Goal: Check status: Check status

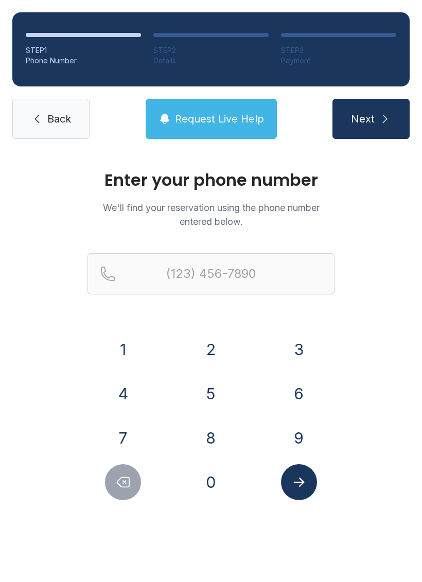
click at [213, 435] on button "8" at bounding box center [211, 438] width 36 height 36
click at [127, 343] on button "1" at bounding box center [123, 349] width 36 height 36
click at [117, 396] on button "4" at bounding box center [123, 393] width 36 height 36
click at [218, 352] on button "2" at bounding box center [211, 349] width 36 height 36
click at [119, 357] on button "1" at bounding box center [123, 349] width 36 height 36
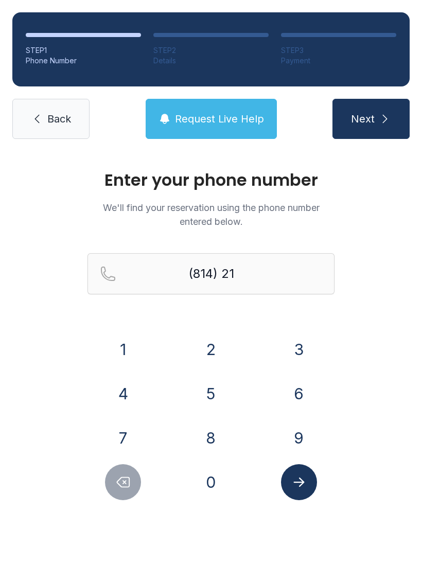
click at [214, 443] on button "8" at bounding box center [211, 438] width 36 height 36
click at [297, 426] on button "9" at bounding box center [299, 438] width 36 height 36
click at [199, 488] on button "0" at bounding box center [211, 482] width 36 height 36
click at [301, 431] on button "9" at bounding box center [299, 438] width 36 height 36
click at [297, 353] on button "3" at bounding box center [299, 349] width 36 height 36
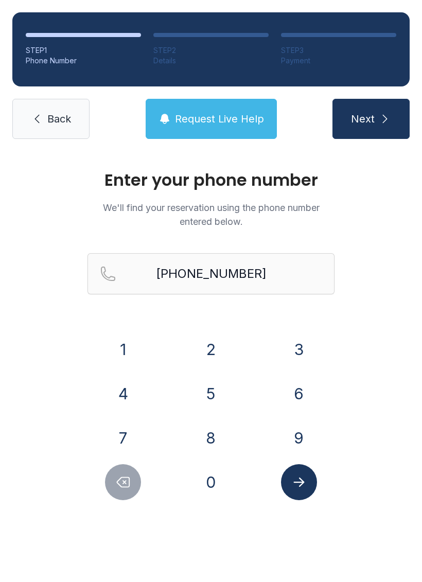
click at [294, 485] on icon "Submit lookup form" at bounding box center [298, 481] width 15 height 15
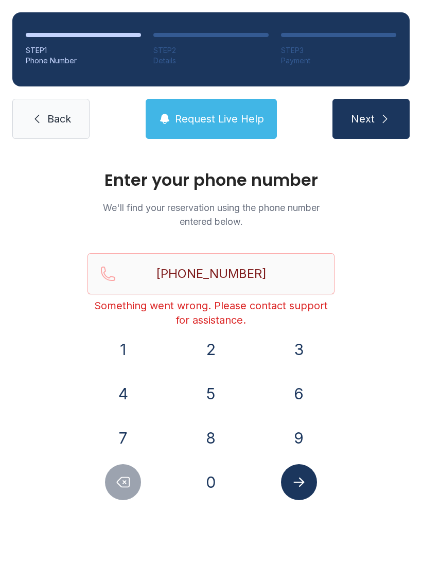
click at [296, 472] on button "Submit lookup form" at bounding box center [299, 482] width 36 height 36
click at [115, 483] on button "Delete number" at bounding box center [123, 482] width 36 height 36
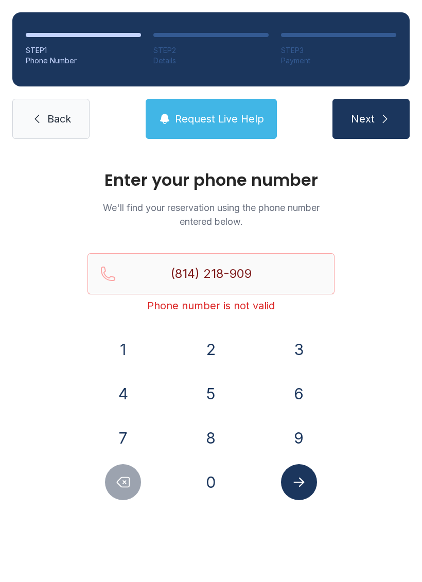
click at [115, 483] on button "Delete number" at bounding box center [123, 482] width 36 height 36
click at [121, 480] on icon "Delete number" at bounding box center [122, 481] width 15 height 15
click at [121, 479] on icon "Delete number" at bounding box center [122, 481] width 15 height 15
click at [119, 475] on icon "Delete number" at bounding box center [122, 481] width 15 height 15
click at [118, 474] on icon "Delete number" at bounding box center [122, 481] width 15 height 15
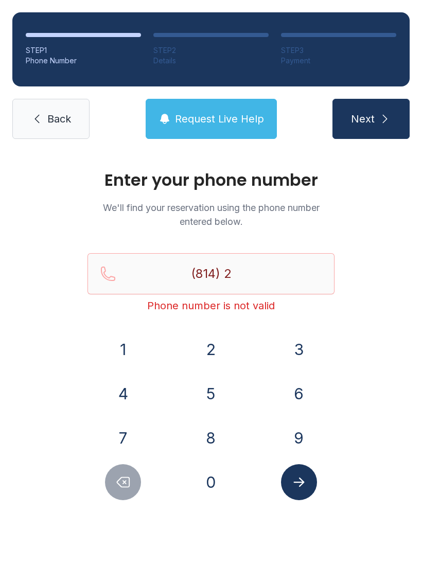
click at [120, 475] on icon "Delete number" at bounding box center [122, 481] width 15 height 15
click at [121, 475] on icon "Delete number" at bounding box center [122, 481] width 15 height 15
type input "(8"
click at [121, 474] on icon "Delete number" at bounding box center [122, 481] width 15 height 15
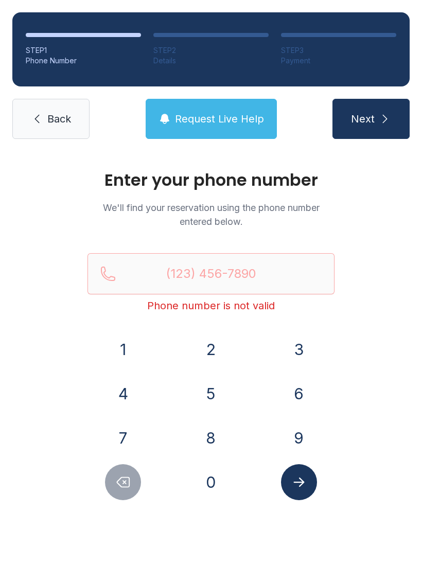
click at [122, 472] on button "Delete number" at bounding box center [123, 482] width 36 height 36
